Goal: Download file/media

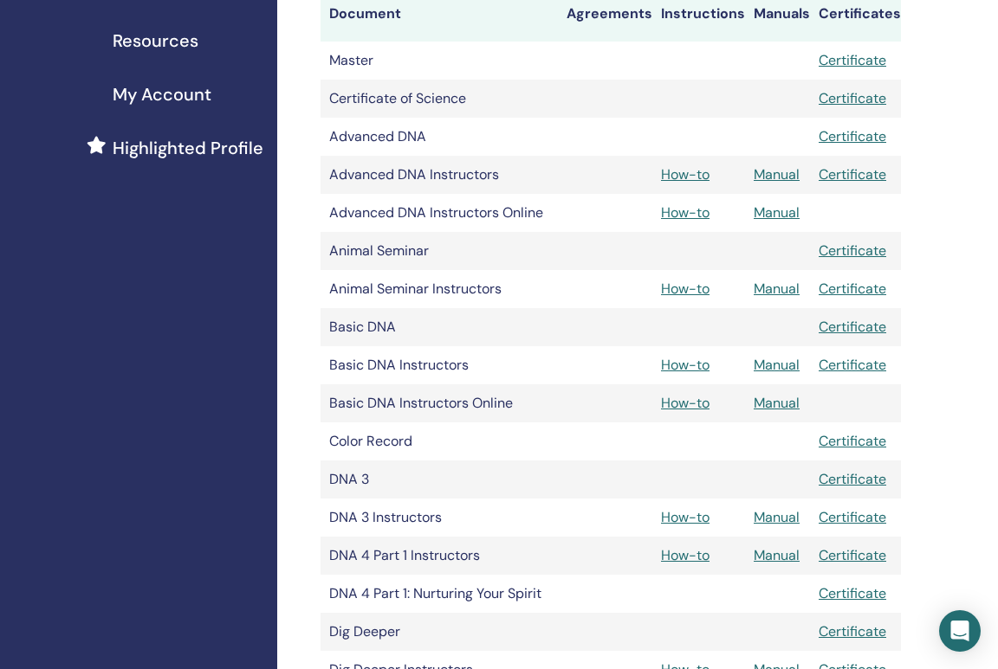
scroll to position [389, 0]
click at [766, 178] on link "Manual" at bounding box center [777, 175] width 46 height 18
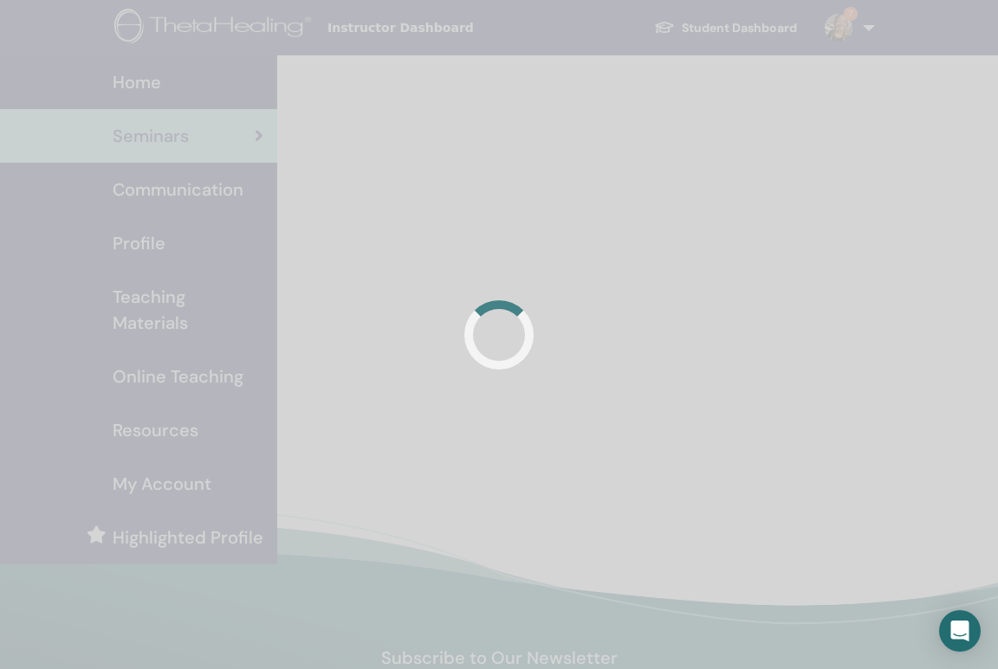
scroll to position [94, 0]
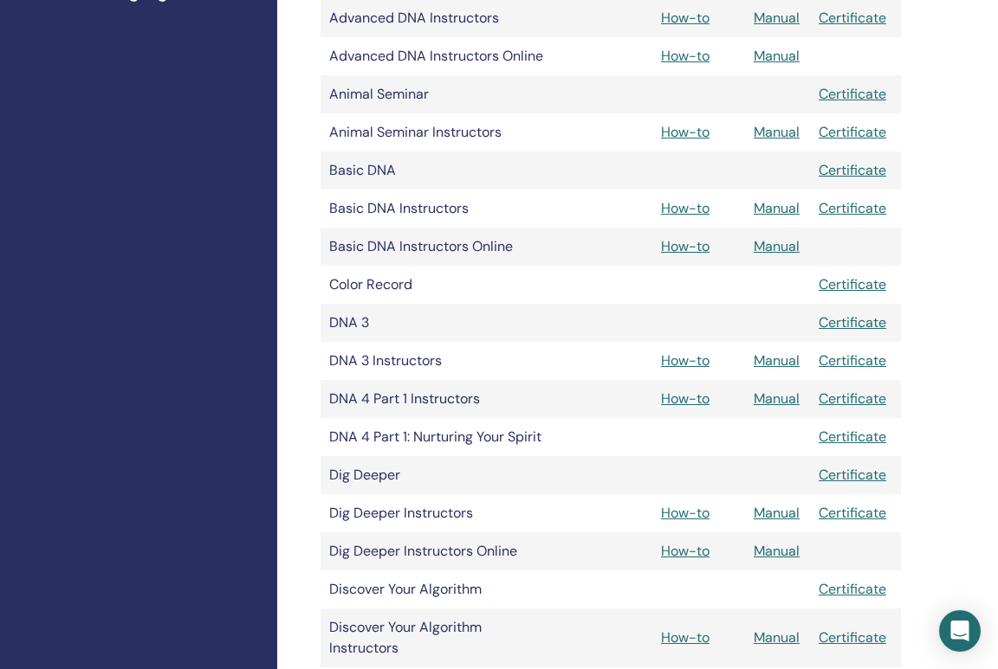
scroll to position [577, 0]
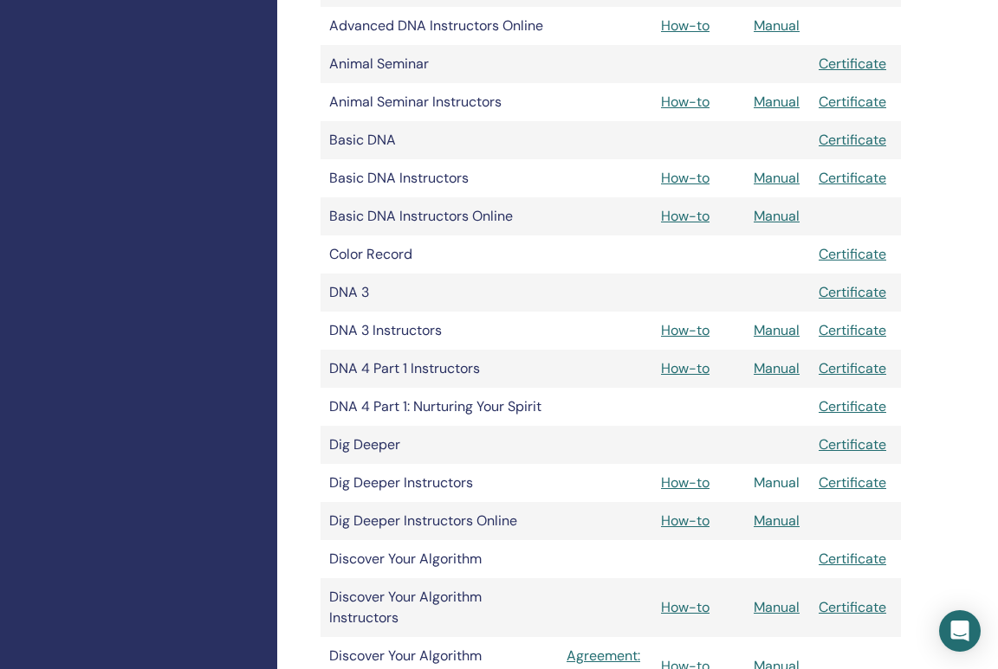
click at [772, 487] on link "Manual" at bounding box center [777, 483] width 46 height 18
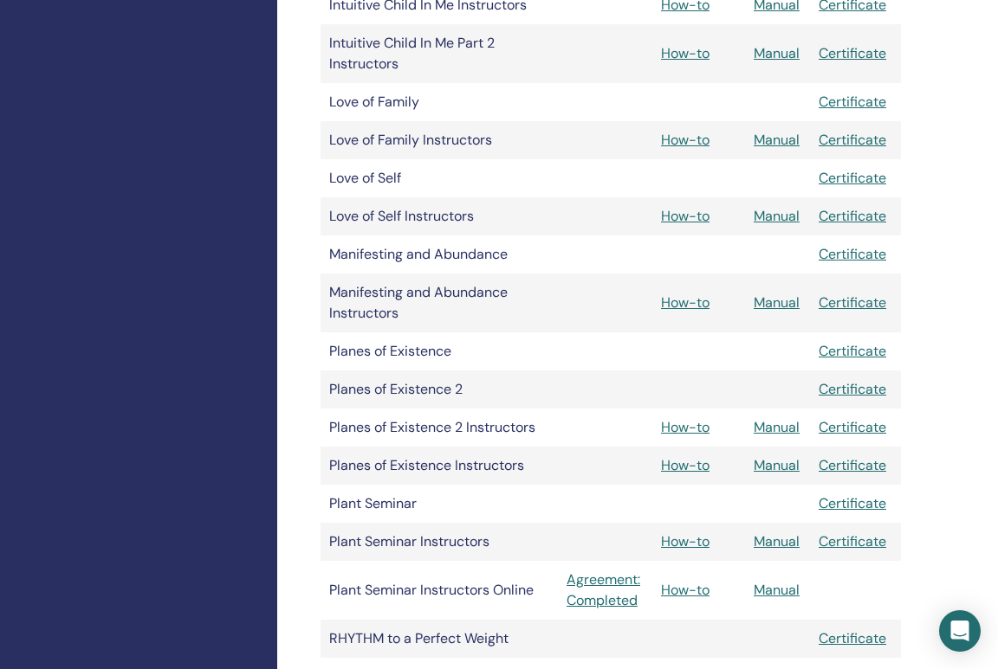
scroll to position [1661, 0]
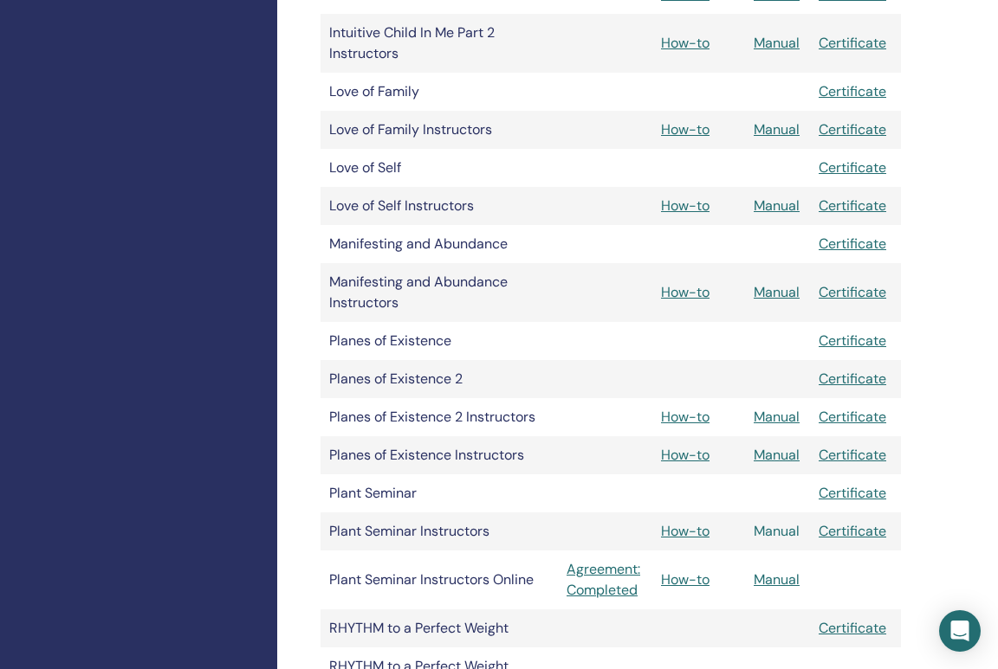
click at [775, 534] on link "Manual" at bounding box center [777, 531] width 46 height 18
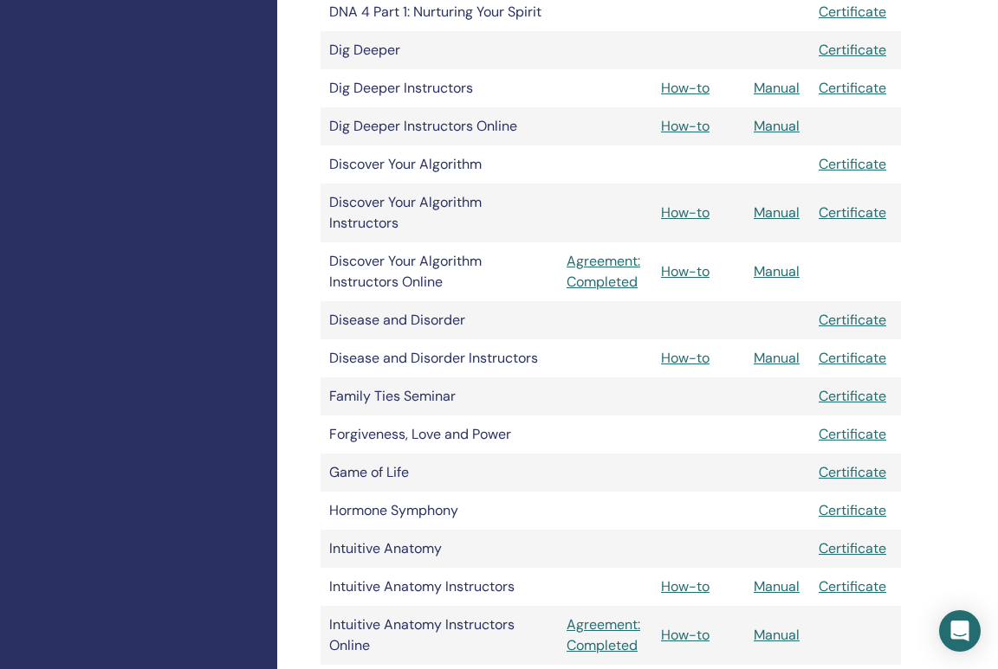
scroll to position [967, 0]
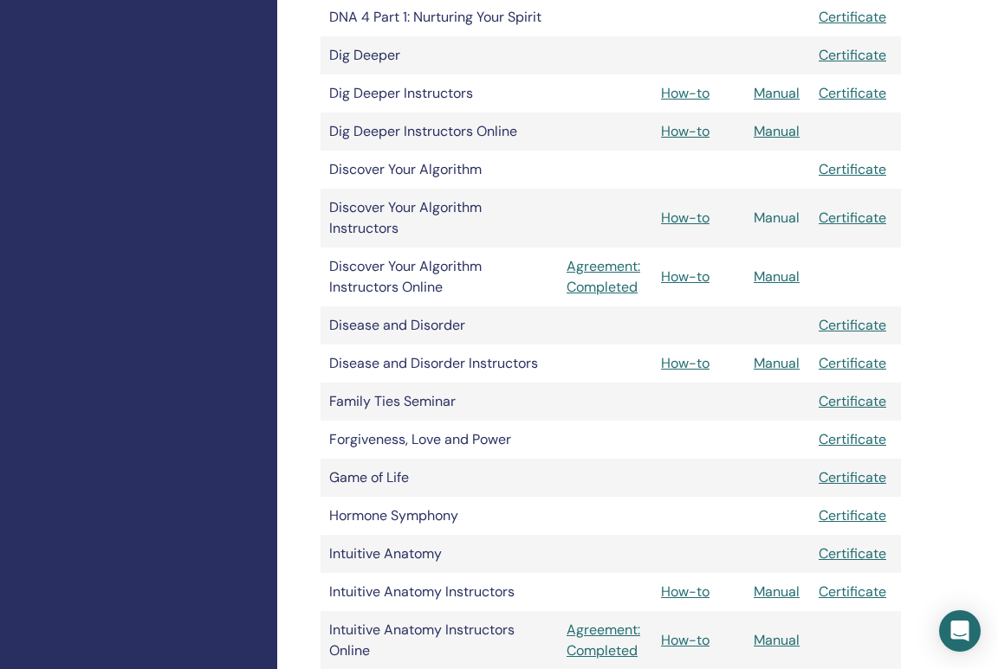
click at [782, 220] on link "Manual" at bounding box center [777, 218] width 46 height 18
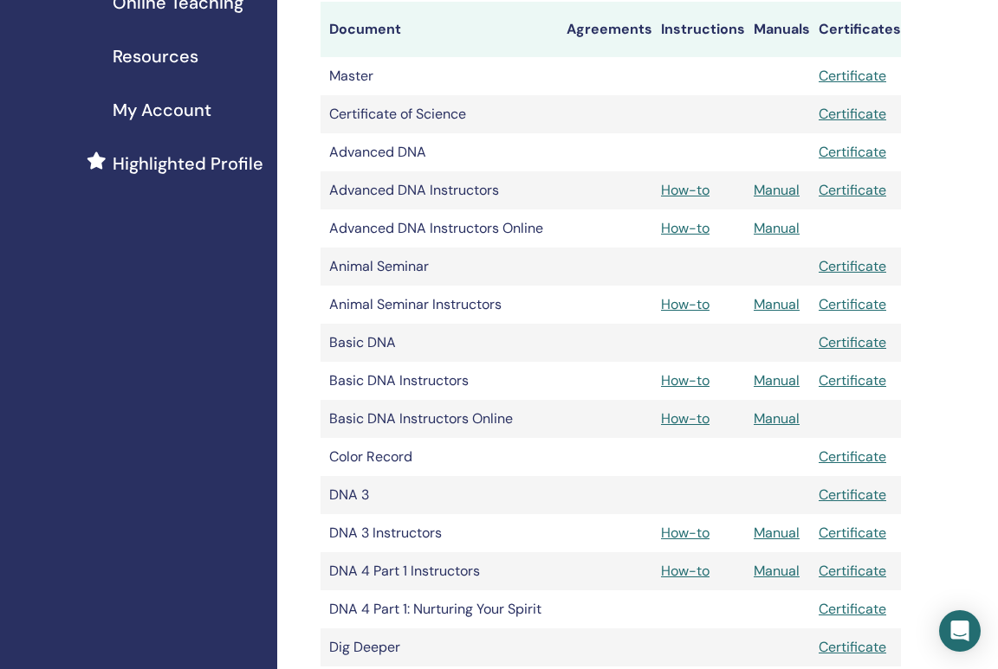
scroll to position [322, 0]
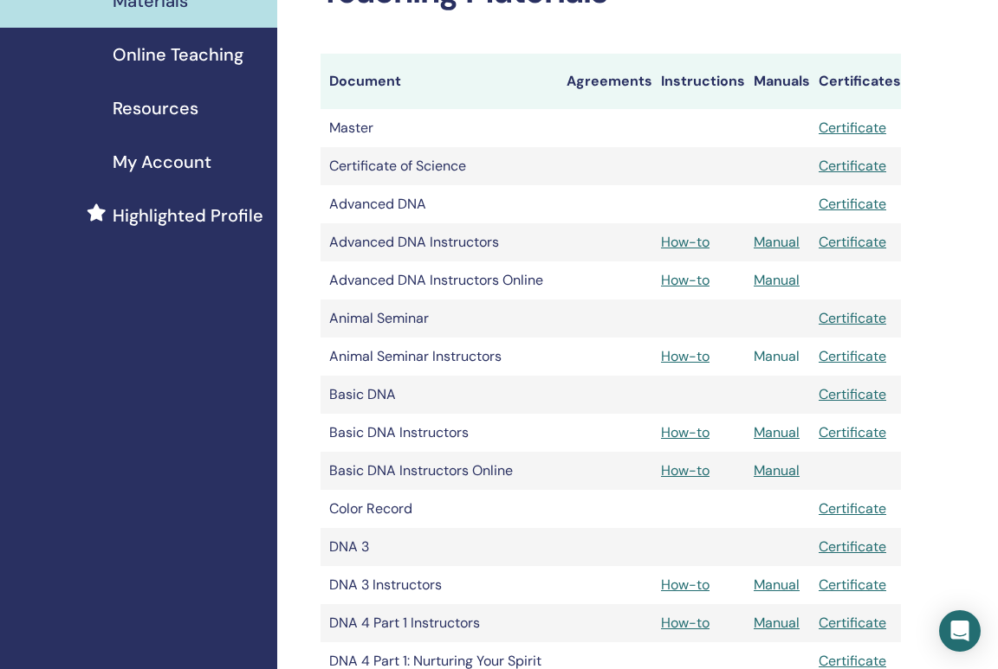
click at [776, 363] on link "Manual" at bounding box center [777, 356] width 46 height 18
